Goal: Communication & Community: Answer question/provide support

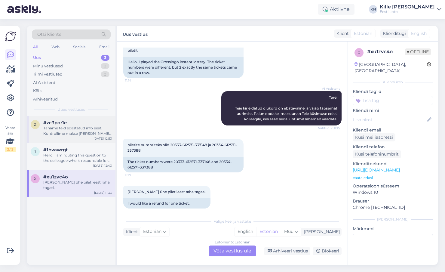
click at [62, 135] on div "Täname teid edastatud info eest. Kontrollime makse [PERSON_NAME] suuname selle …" at bounding box center [77, 130] width 69 height 11
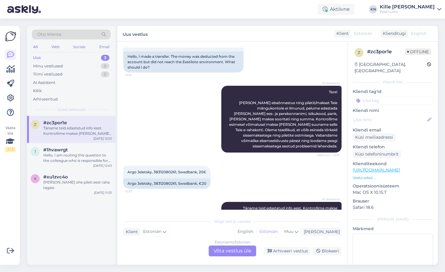
scroll to position [63, 0]
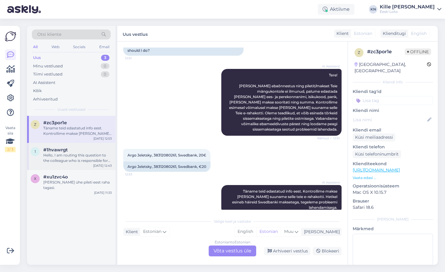
click at [62, 151] on span "#1hvawrgt" at bounding box center [55, 149] width 24 height 5
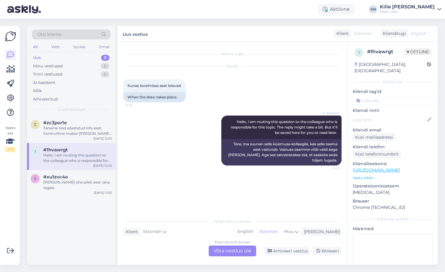
scroll to position [0, 0]
click at [234, 255] on div "Estonian to Estonian Võta vestlus üle" at bounding box center [233, 251] width 48 height 11
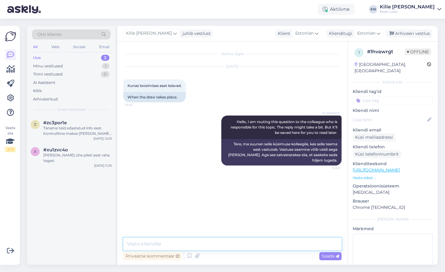
click at [230, 247] on textarea at bounding box center [232, 244] width 218 height 13
type textarea "M"
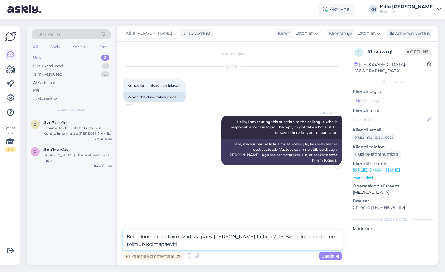
click at [279, 235] on textarea "Keno loosimised toimuvad iga päev [PERSON_NAME] 14:15 ja 21:15, Bingo loto loos…" at bounding box center [232, 240] width 218 height 20
click at [333, 234] on textarea "Keno loosimised toimuvad iga päev [PERSON_NAME] 14:15 ja 21:15, Bingo loto ja V…" at bounding box center [232, 240] width 218 height 20
click at [143, 244] on textarea "Keno loosimised toimuvad iga päev [PERSON_NAME] 14:15 ja 21:15, Bingo loto ja V…" at bounding box center [232, 240] width 218 height 20
click at [190, 245] on textarea "Keno loosimised toimuvad iga päev [PERSON_NAME] 14:15 ja 21:15, Bingo loto ja V…" at bounding box center [232, 240] width 218 height 20
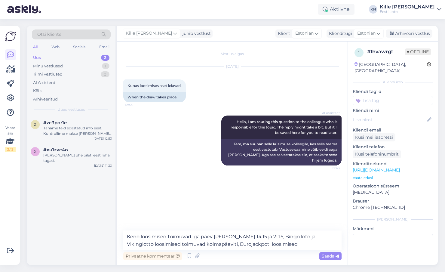
click at [426, 217] on div "[PERSON_NAME]" at bounding box center [393, 219] width 80 height 5
click at [251, 243] on textarea "Keno loosimised toimuvad iga päev [PERSON_NAME] 14:15 ja 21:15, Bingo loto ja V…" at bounding box center [232, 240] width 218 height 20
type textarea "Keno loosimised toimuvad iga päev [PERSON_NAME] 14:15 ja 21:15, Bingo loto ja V…"
click at [336, 257] on span "Saada" at bounding box center [330, 255] width 17 height 5
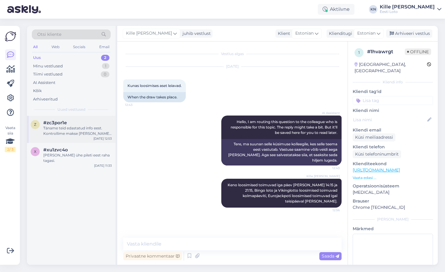
click at [67, 138] on div "z #zc3por1e Täname teid edastatud info eest. Kontrollime makse [PERSON_NAME] su…" at bounding box center [71, 129] width 88 height 27
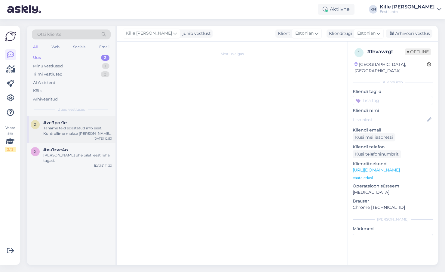
scroll to position [63, 0]
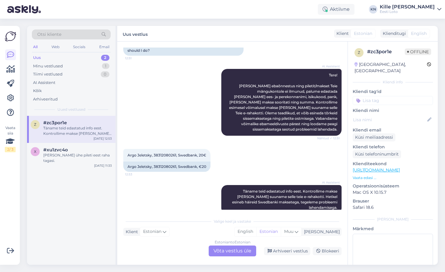
click at [227, 254] on div "Estonian to Estonian Võta vestlus üle" at bounding box center [233, 251] width 48 height 11
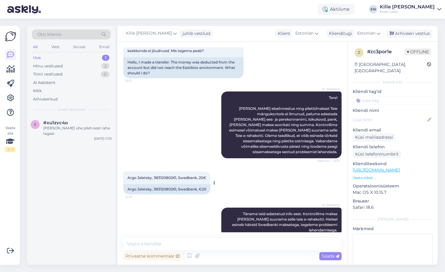
click at [162, 175] on span "Argo Jeletsky, 38312080261, Swedbank, 20€" at bounding box center [167, 177] width 79 height 5
copy span "38312080261"
click at [146, 175] on span "Argo Jeletsky, 38312080261, Swedbank, 20€" at bounding box center [167, 177] width 79 height 5
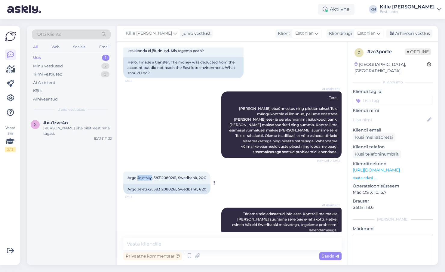
copy span "Jeletsky"
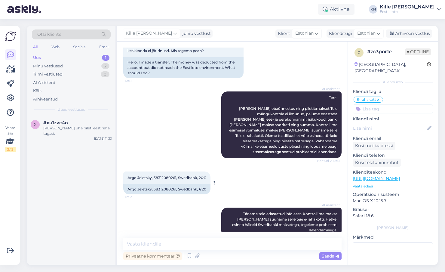
click at [164, 175] on span "Argo Jeletsky, 38312080261, Swedbank, 20€" at bounding box center [167, 177] width 79 height 5
copy span "38312080261"
click at [84, 122] on div "#xu1zvc4o" at bounding box center [77, 122] width 69 height 5
